Goal: Navigation & Orientation: Find specific page/section

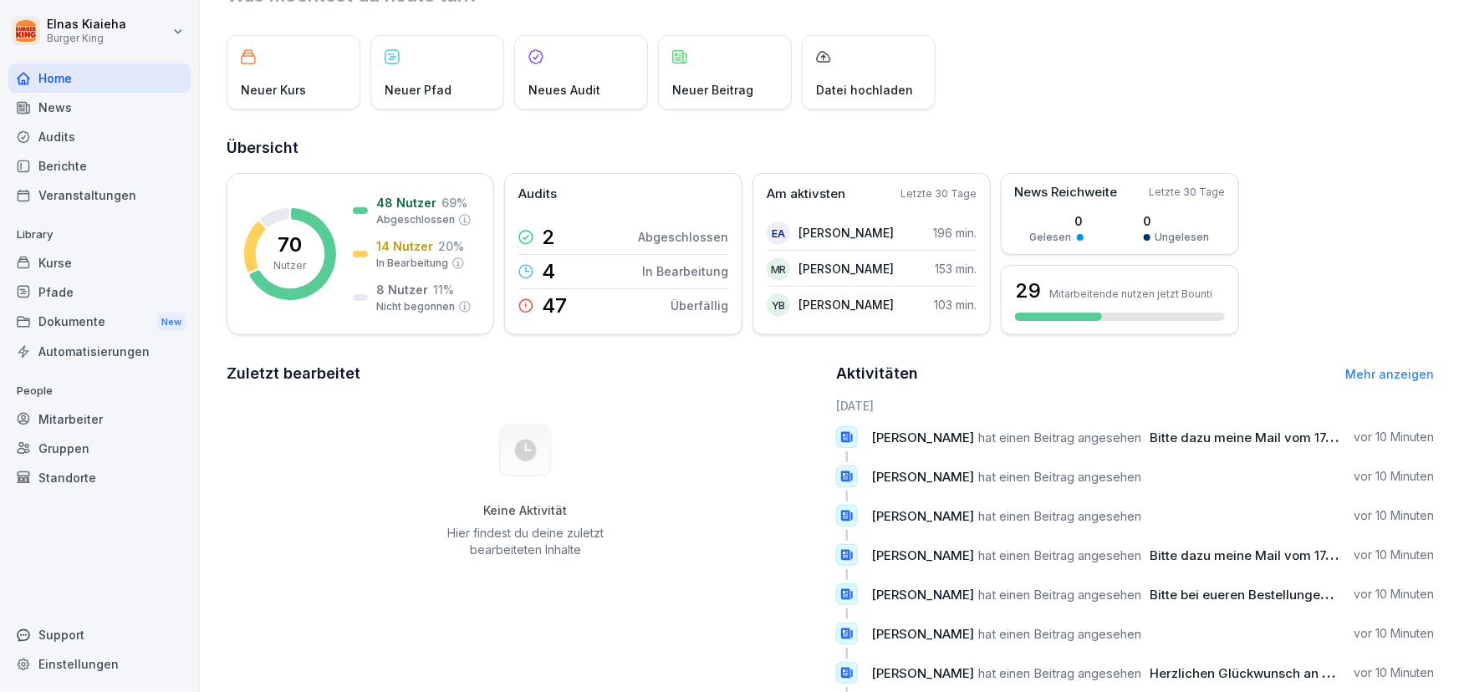
scroll to position [151, 0]
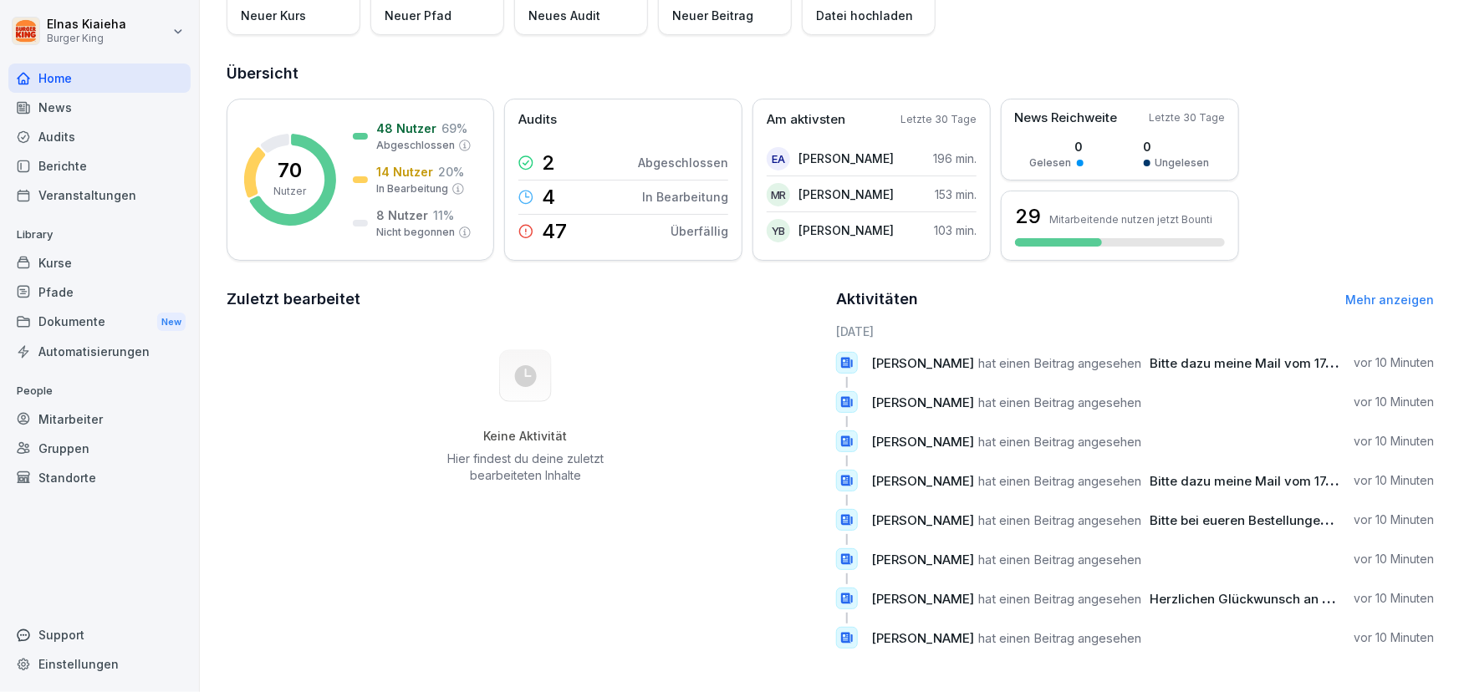
click at [1371, 295] on link "Mehr anzeigen" at bounding box center [1389, 300] width 89 height 14
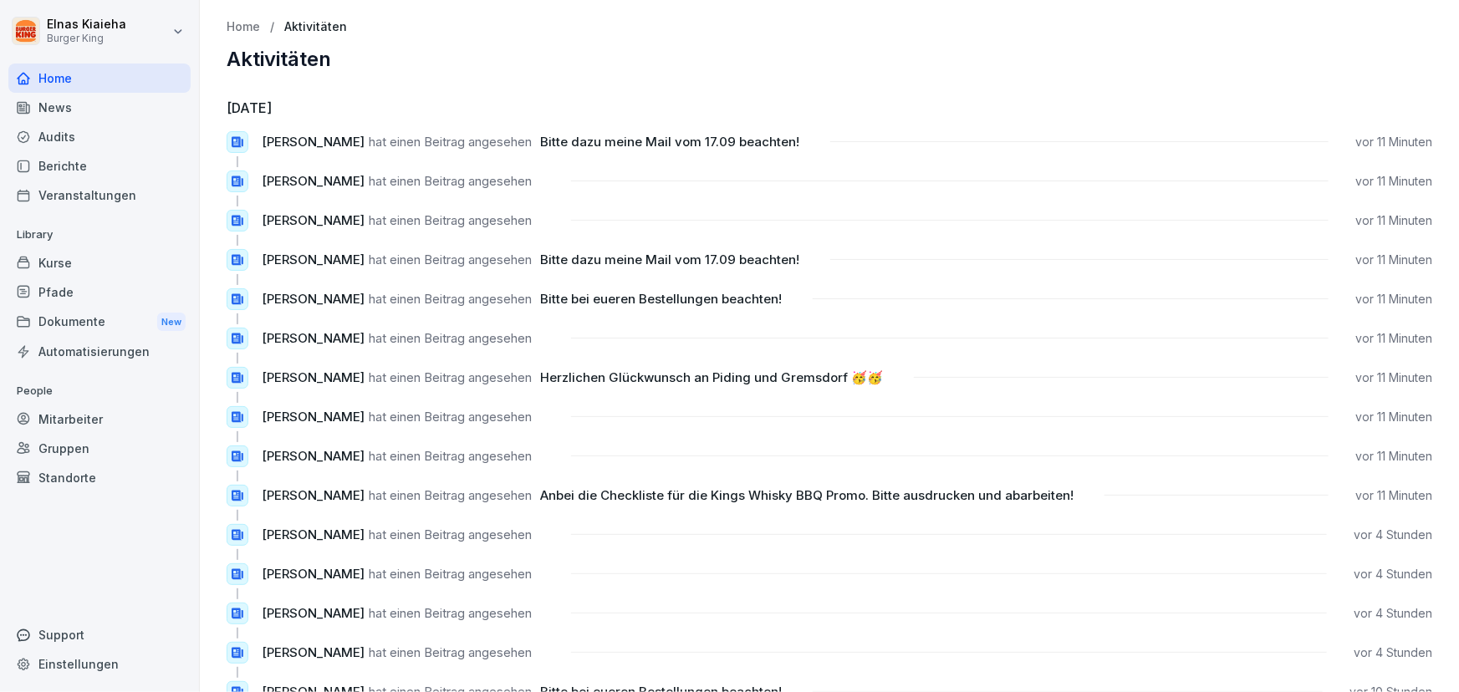
click at [138, 76] on div "Home" at bounding box center [99, 78] width 182 height 29
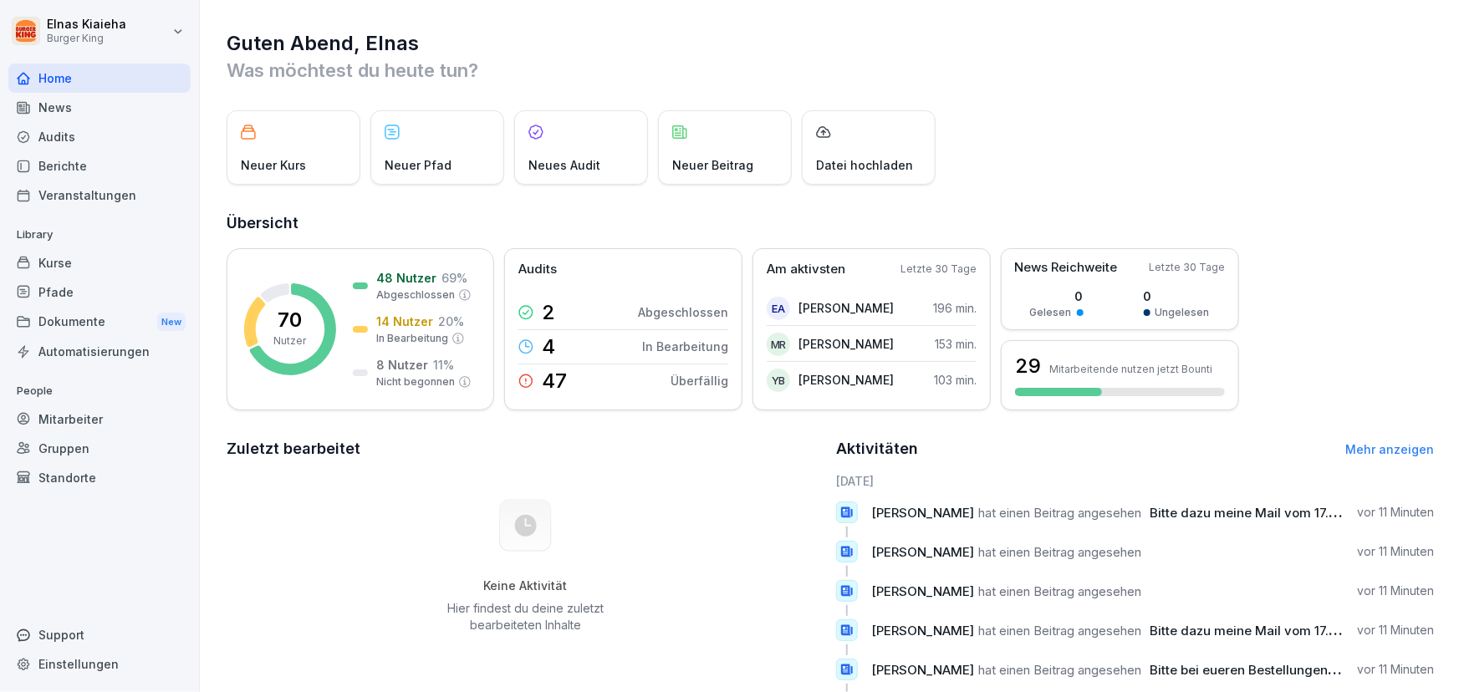
click at [91, 162] on div "Berichte" at bounding box center [99, 165] width 182 height 29
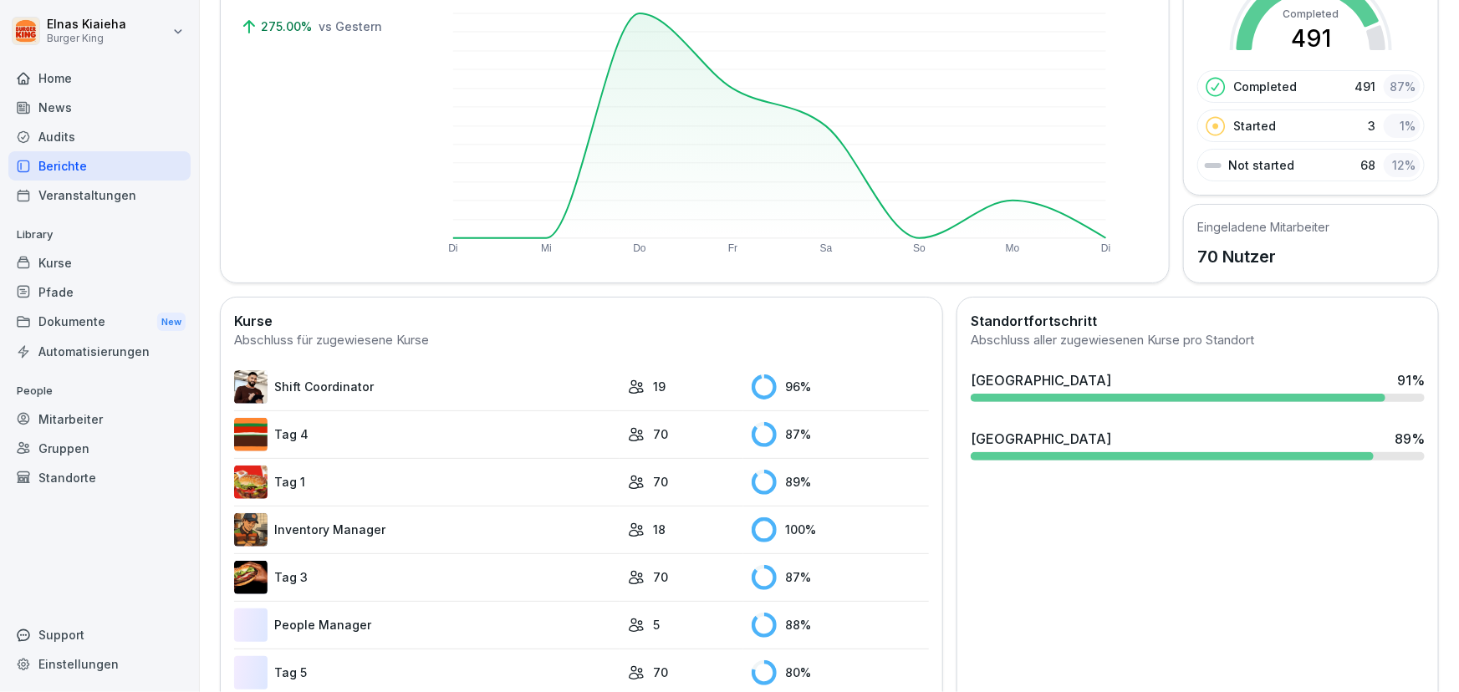
scroll to position [227, 0]
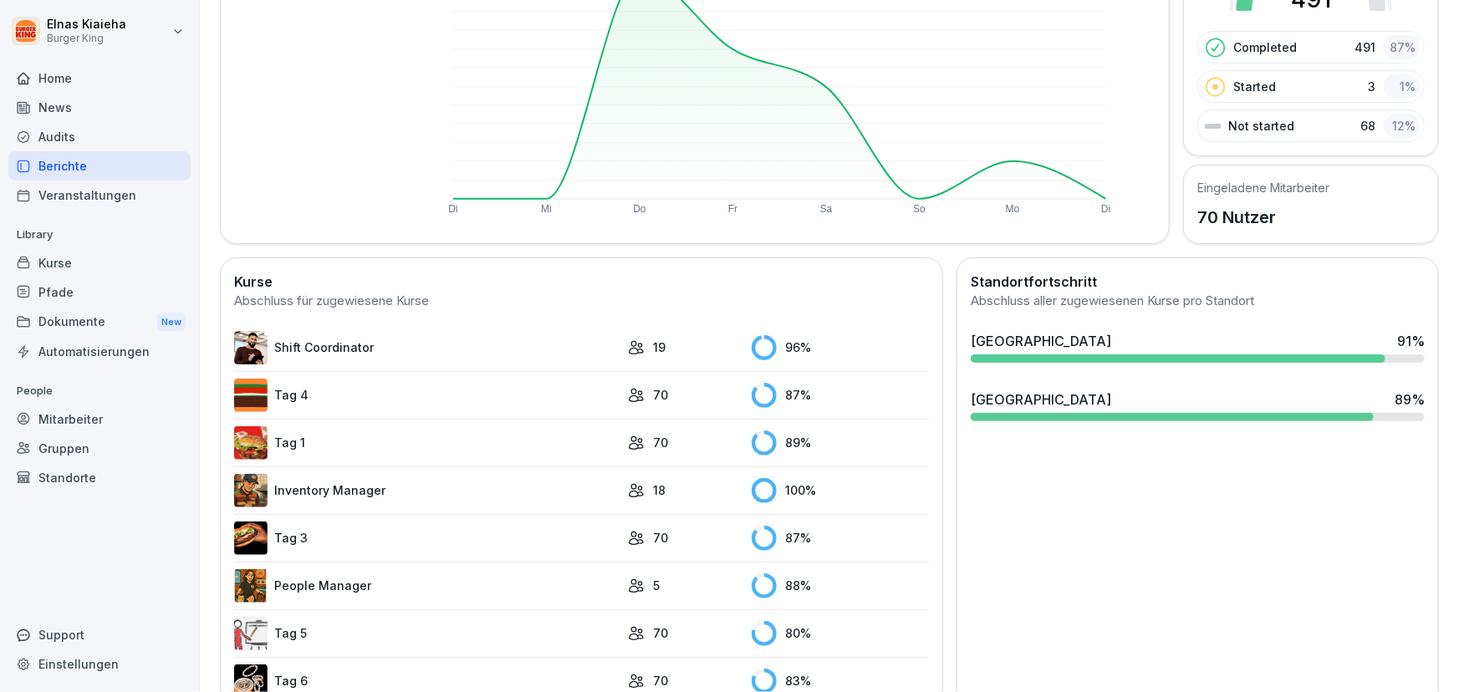
click at [304, 635] on link "Tag 5" at bounding box center [426, 633] width 385 height 33
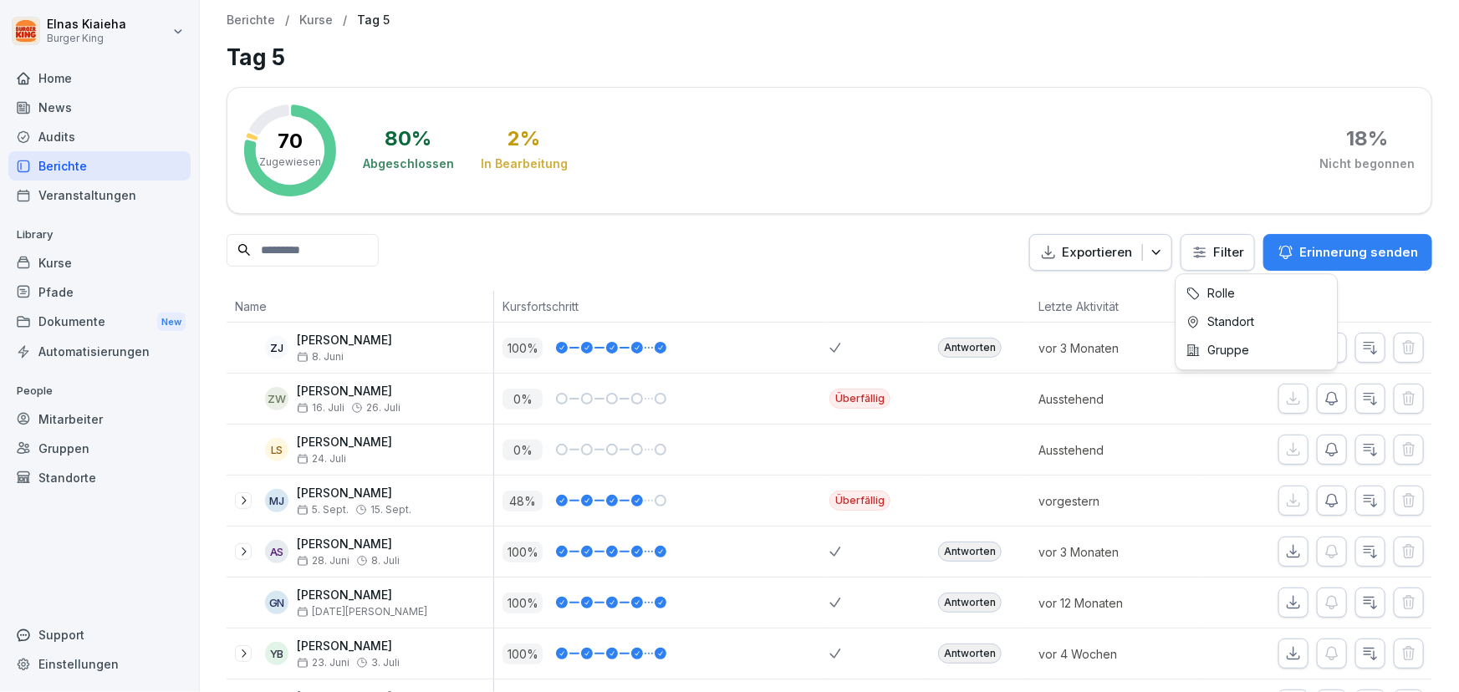
click at [1193, 258] on html "Elnas Kiaieha Burger King Home News Audits Berichte Veranstaltungen Library Kur…" at bounding box center [729, 346] width 1459 height 692
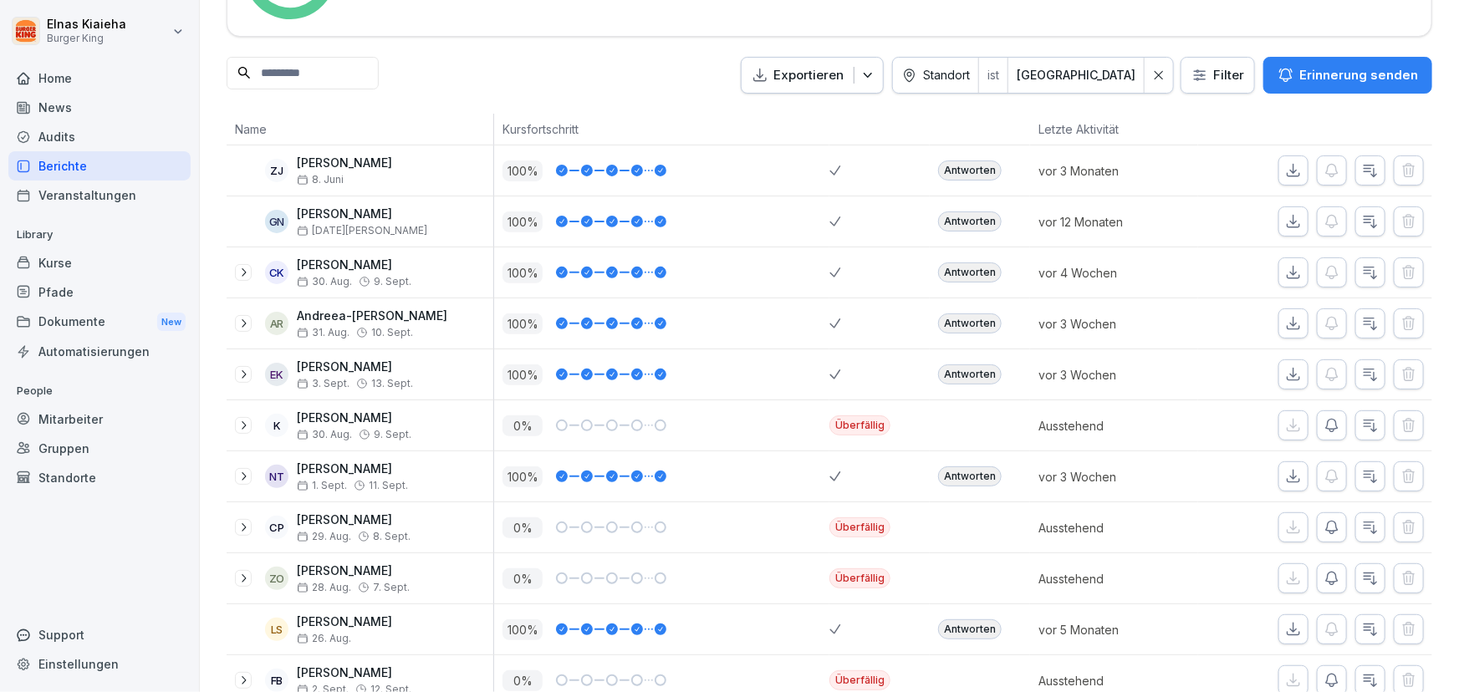
scroll to position [227, 0]
